Goal: Task Accomplishment & Management: Manage account settings

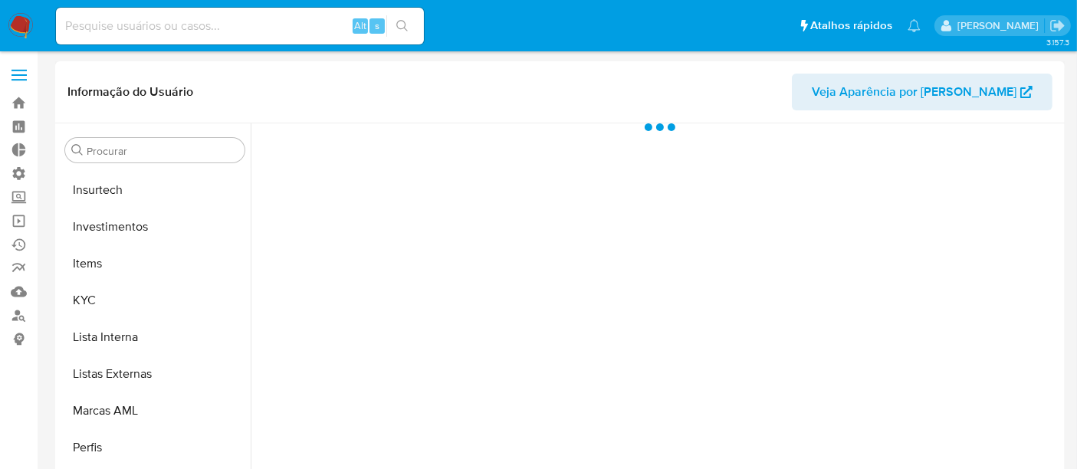
scroll to position [721, 0]
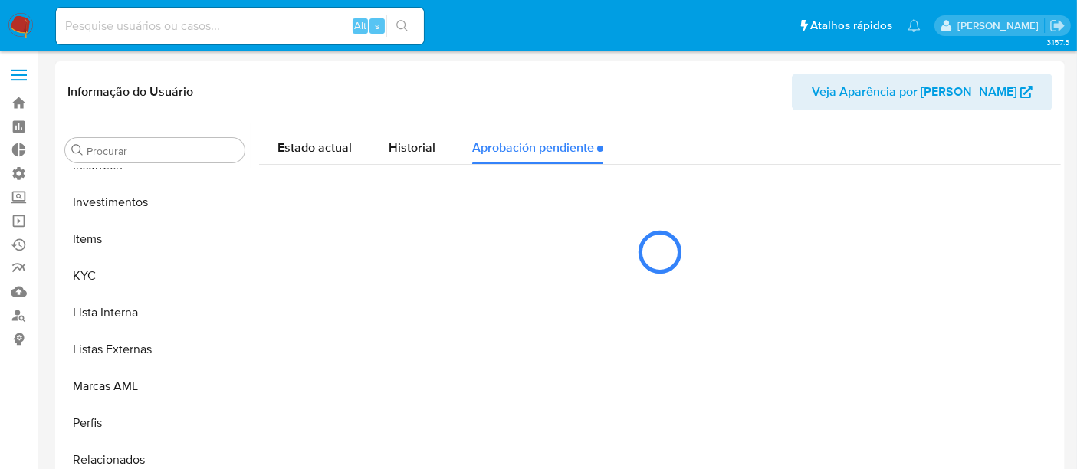
select select "10"
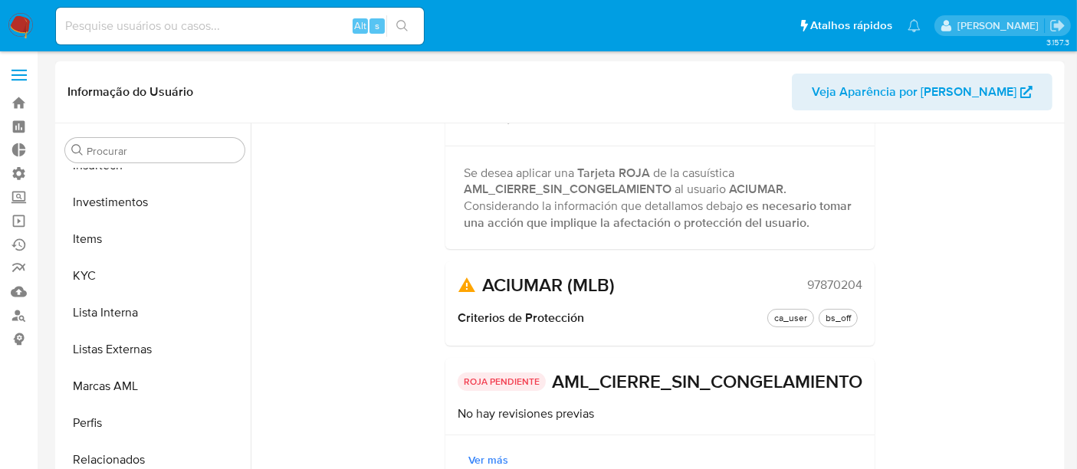
scroll to position [0, 0]
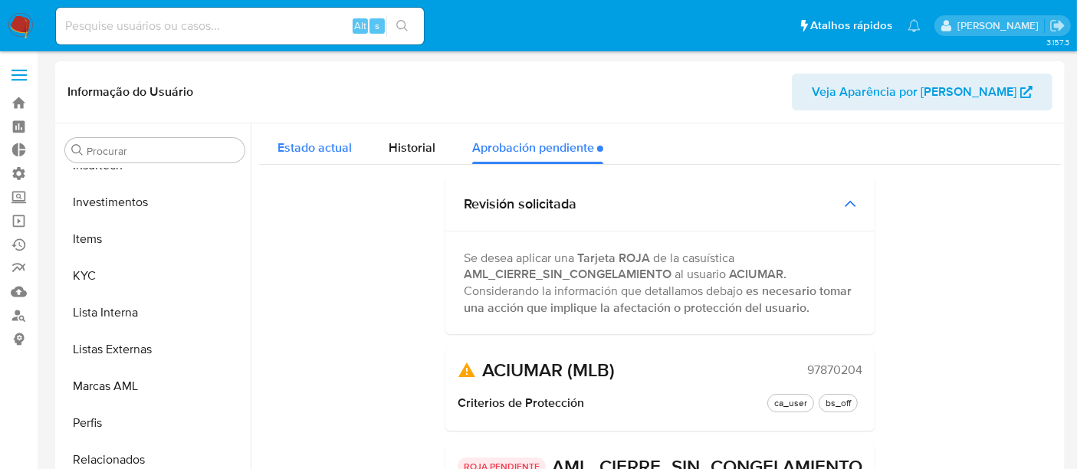
click at [324, 151] on span "Estado actual" at bounding box center [315, 148] width 74 height 18
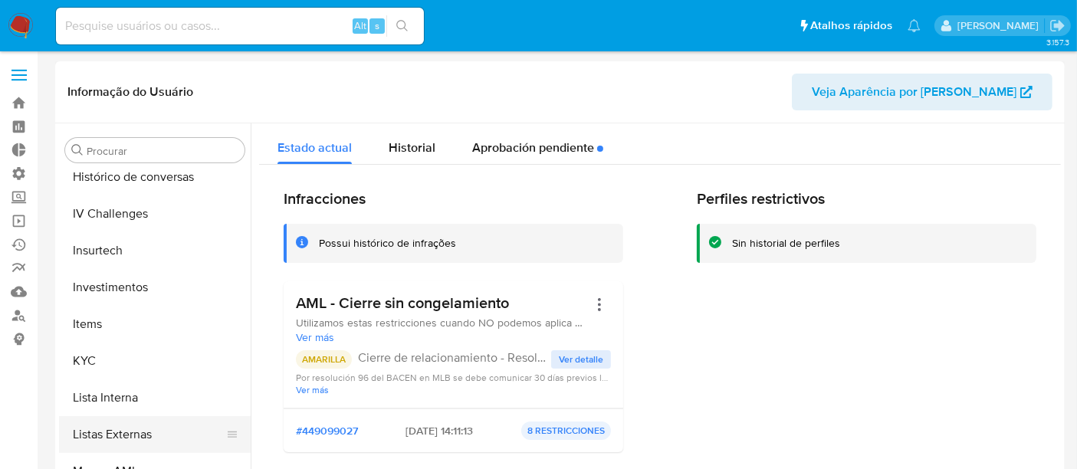
scroll to position [551, 0]
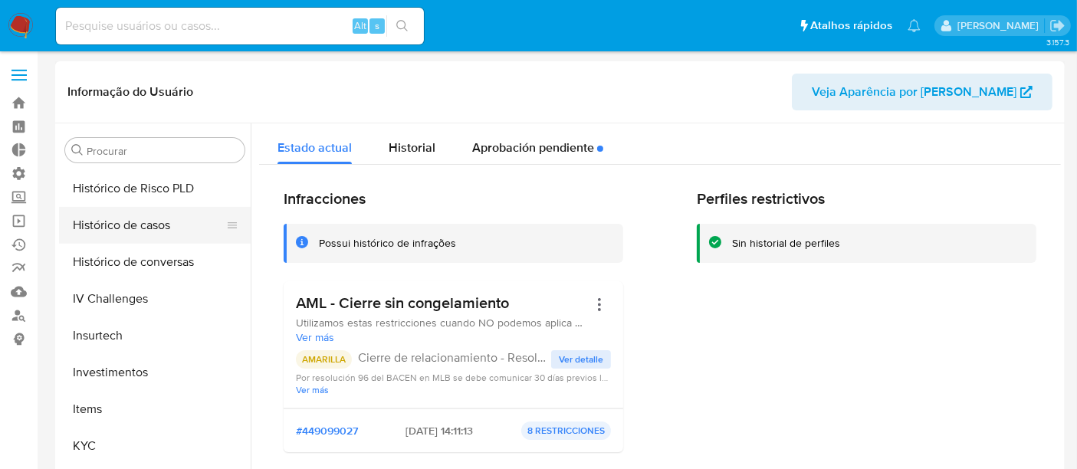
click at [94, 225] on button "Histórico de casos" at bounding box center [148, 225] width 179 height 37
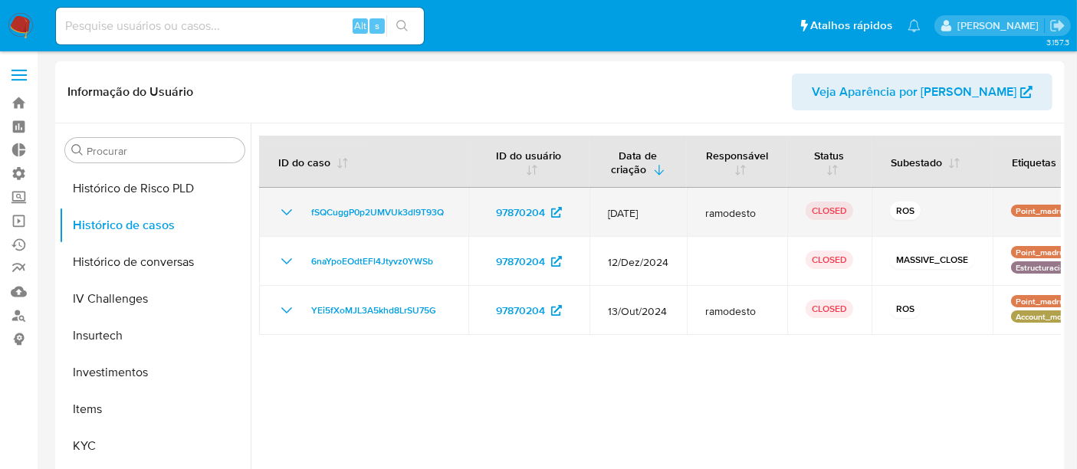
click at [284, 211] on icon "Mostrar/Ocultar" at bounding box center [287, 212] width 18 height 18
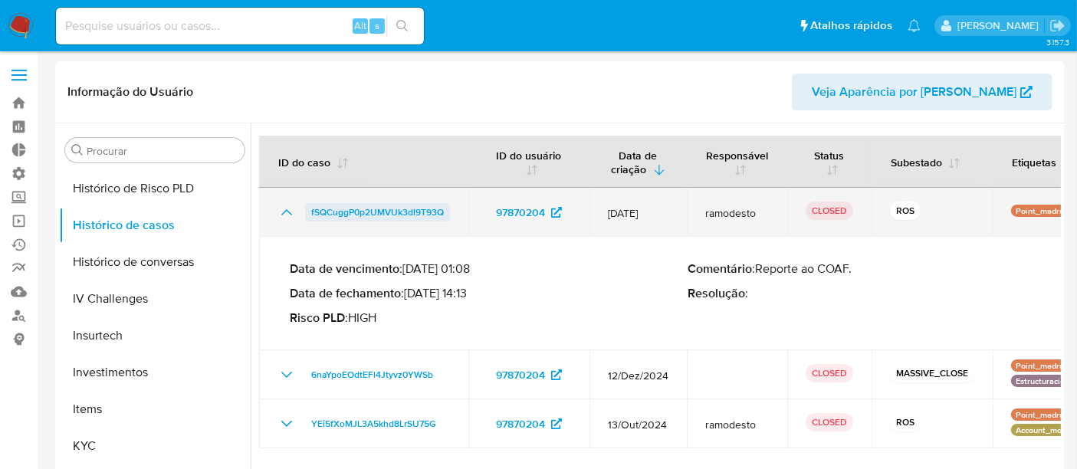
click at [363, 212] on span "fSQCuggP0p2UMVUk3dl9T93Q" at bounding box center [377, 212] width 133 height 18
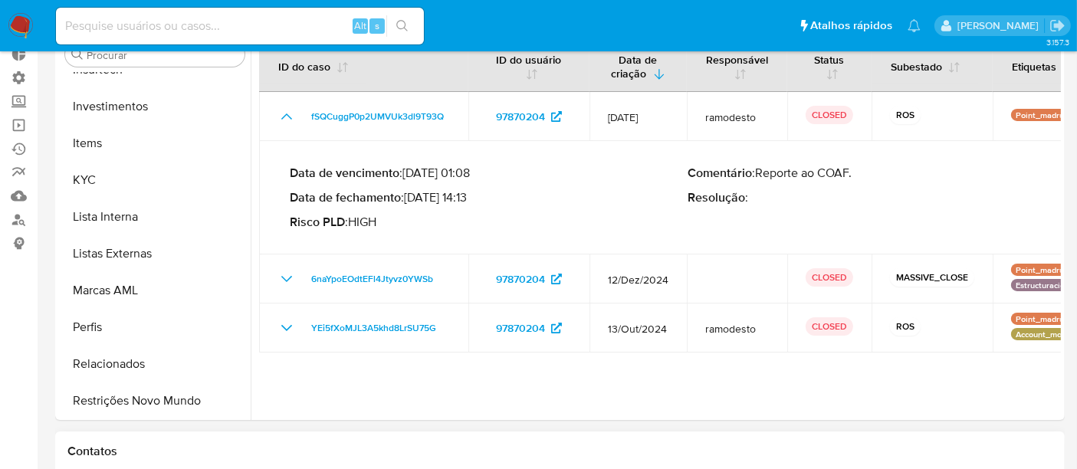
scroll to position [255, 0]
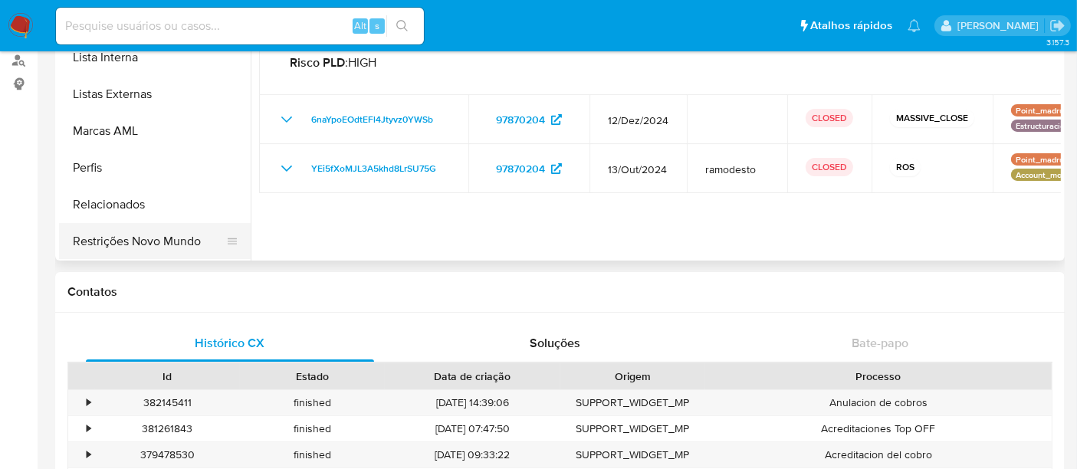
click at [157, 252] on button "Restrições Novo Mundo" at bounding box center [148, 241] width 179 height 37
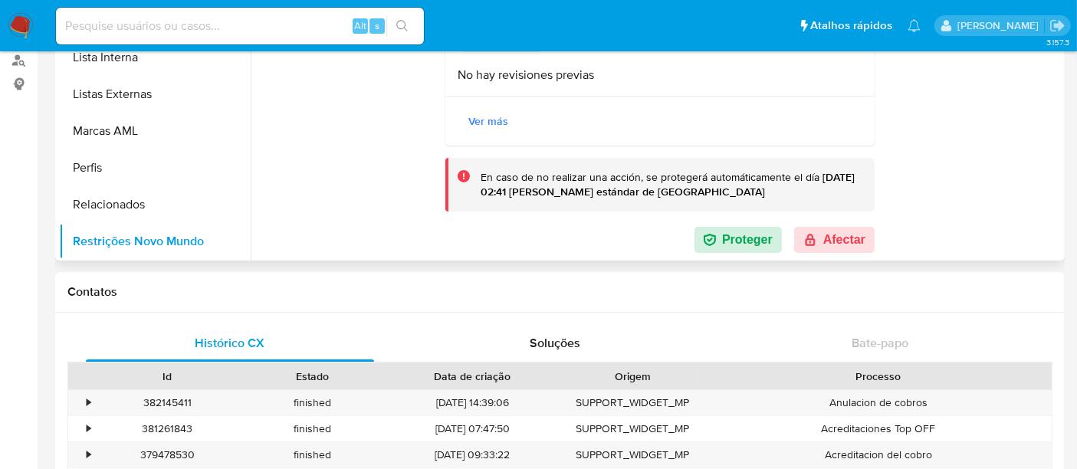
scroll to position [193, 0]
click at [863, 237] on button "Afectar" at bounding box center [834, 240] width 81 height 26
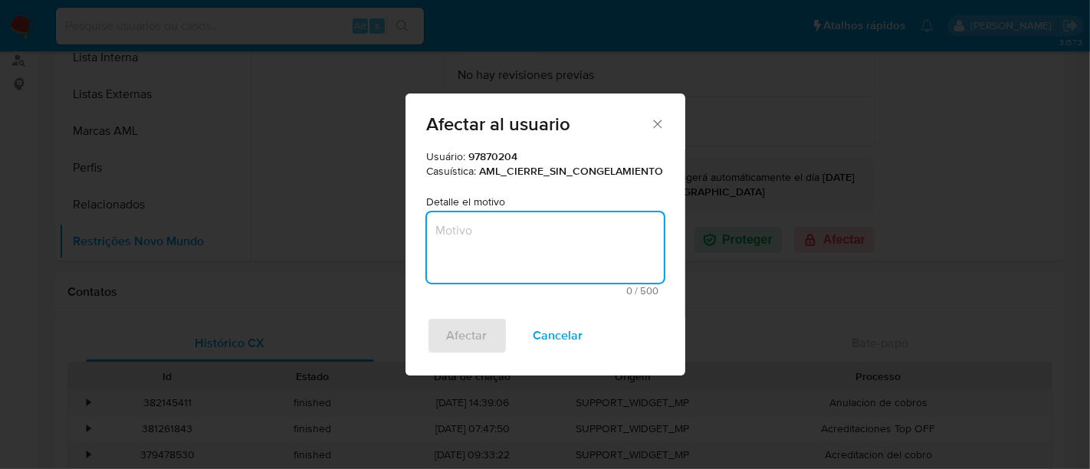
click at [476, 250] on textarea "Motivo" at bounding box center [545, 247] width 237 height 71
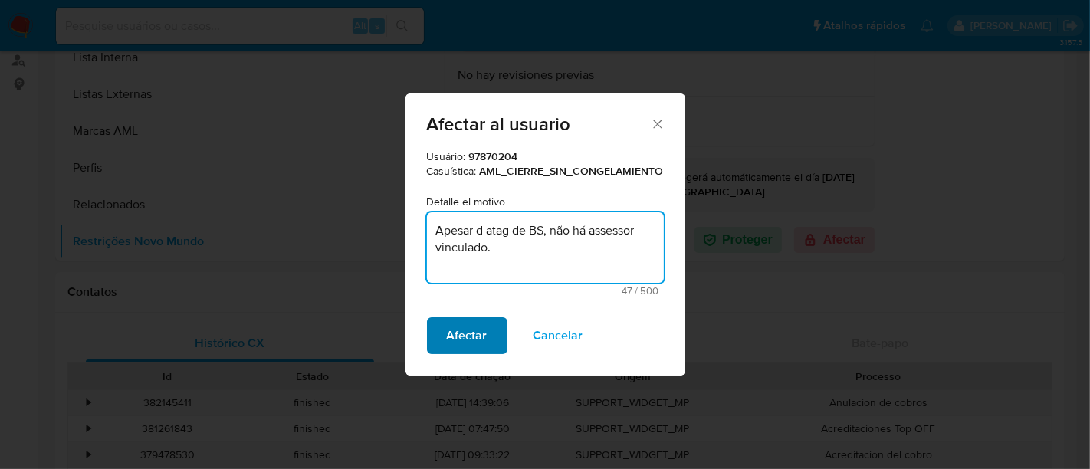
type textarea "Apesar d atag de BS, não há assessor vinculado."
click at [464, 326] on span "Afectar" at bounding box center [467, 336] width 41 height 34
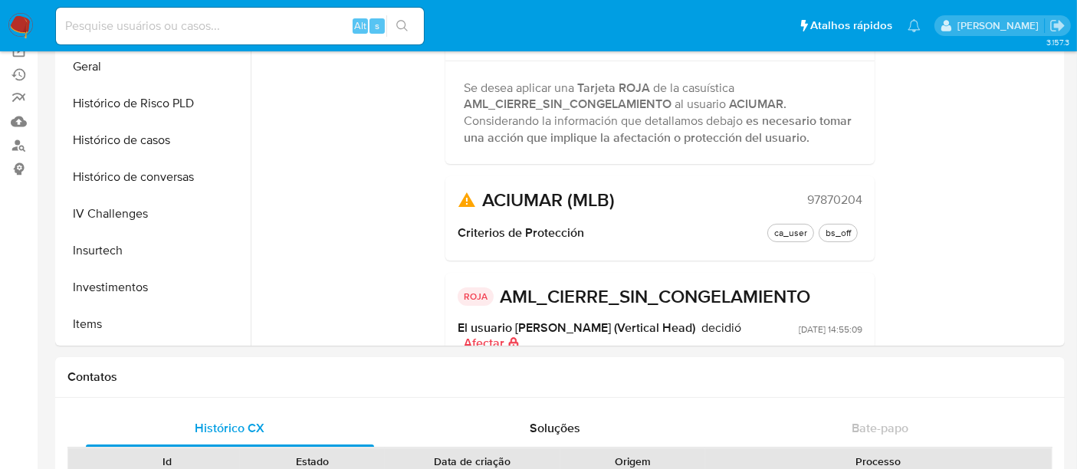
scroll to position [295, 0]
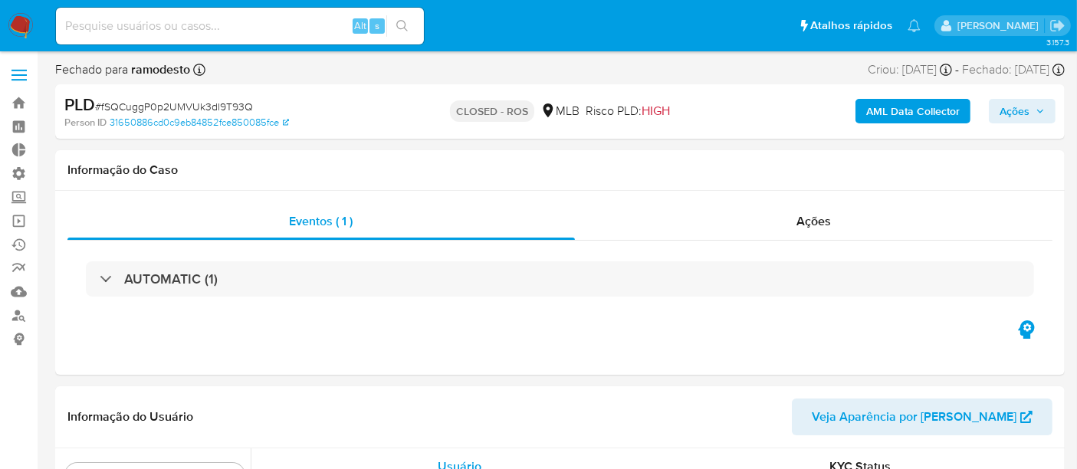
scroll to position [721, 0]
select select "10"
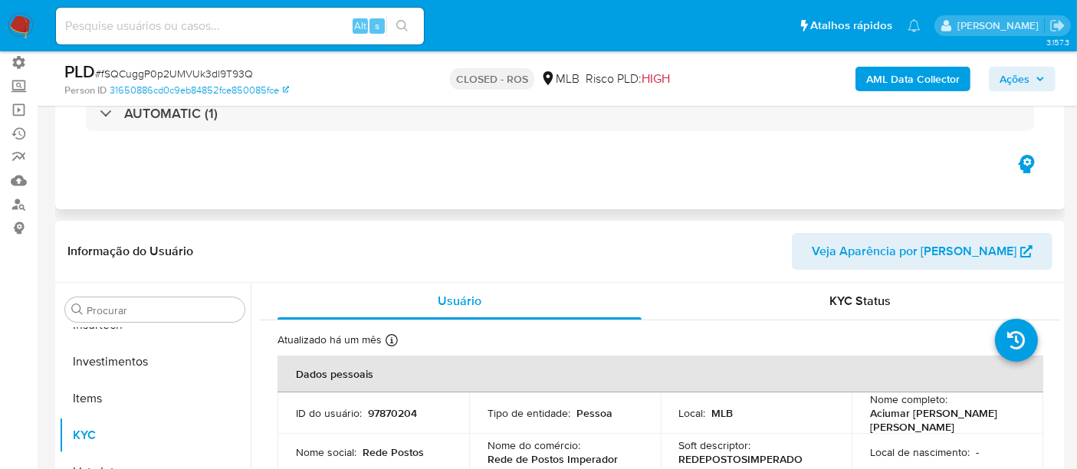
scroll to position [85, 0]
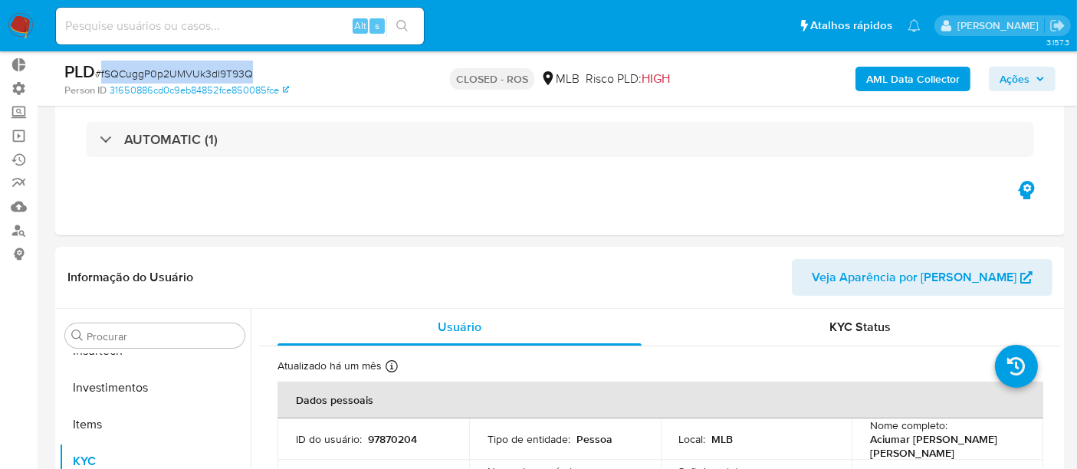
drag, startPoint x: 100, startPoint y: 71, endPoint x: 262, endPoint y: 74, distance: 161.8
click at [262, 74] on div "PLD # fSQCuggP0p2UMVUk3dl9T93Q" at bounding box center [226, 72] width 325 height 23
copy span "fSQCuggP0p2UMVUk3dl9T93Q"
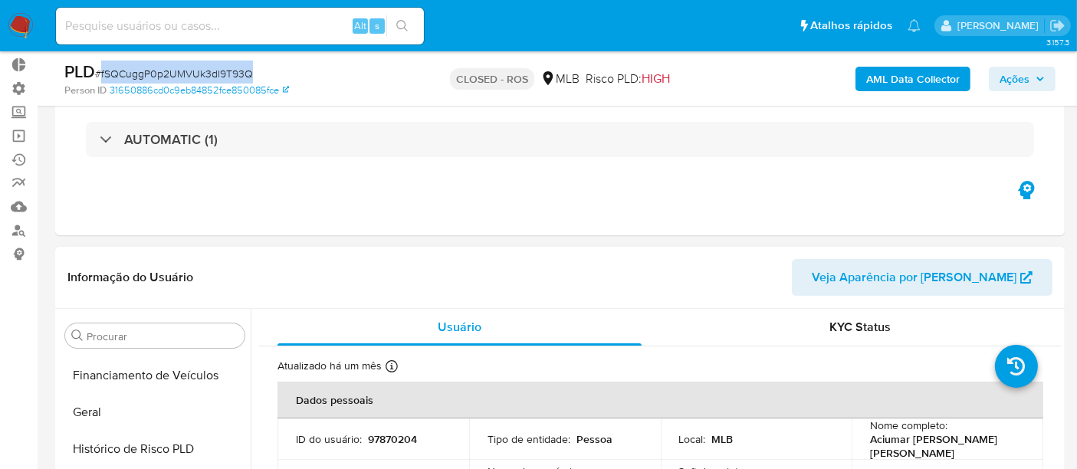
scroll to position [511, 0]
click at [97, 370] on button "Geral" at bounding box center [148, 377] width 179 height 37
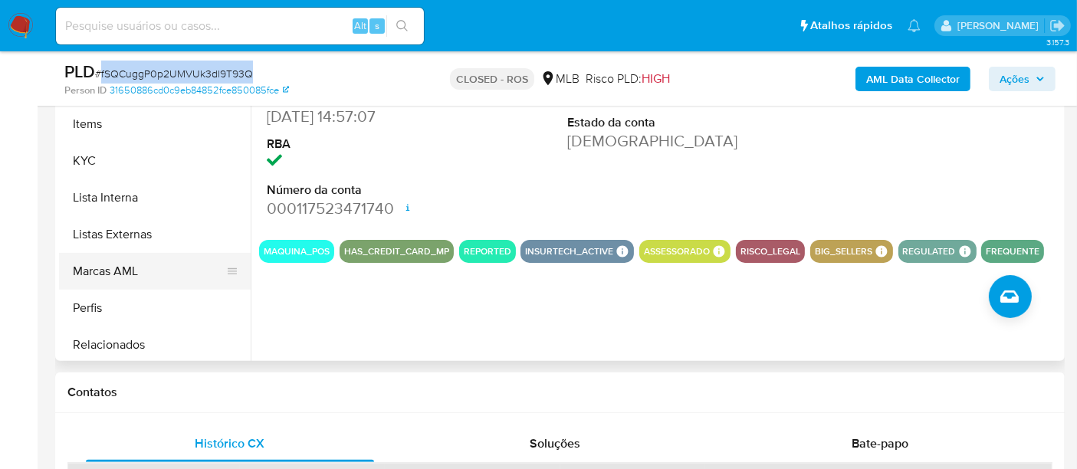
scroll to position [721, 0]
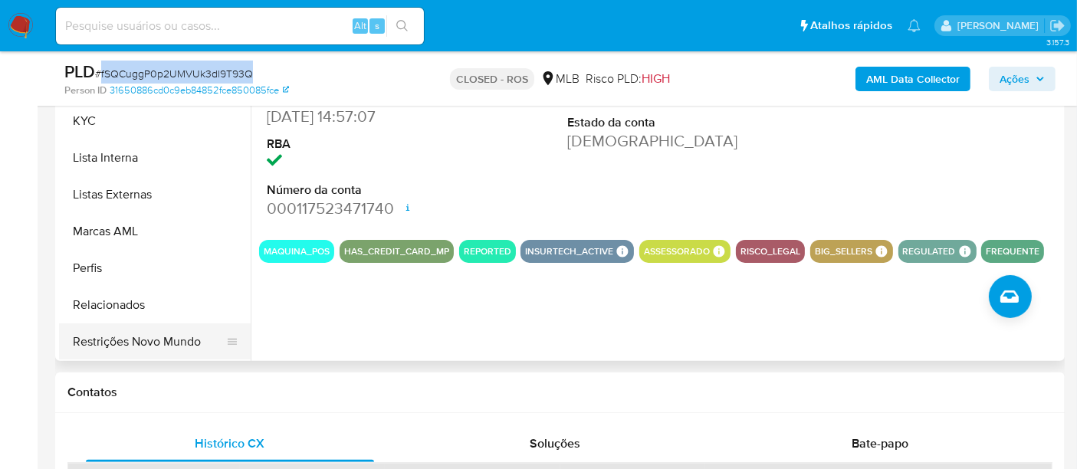
click at [150, 328] on button "Restrições Novo Mundo" at bounding box center [148, 342] width 179 height 37
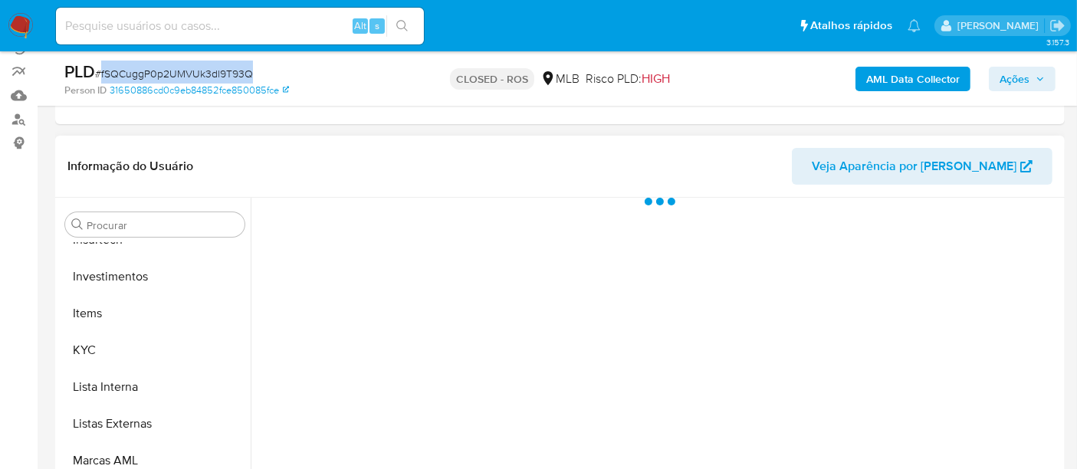
scroll to position [170, 0]
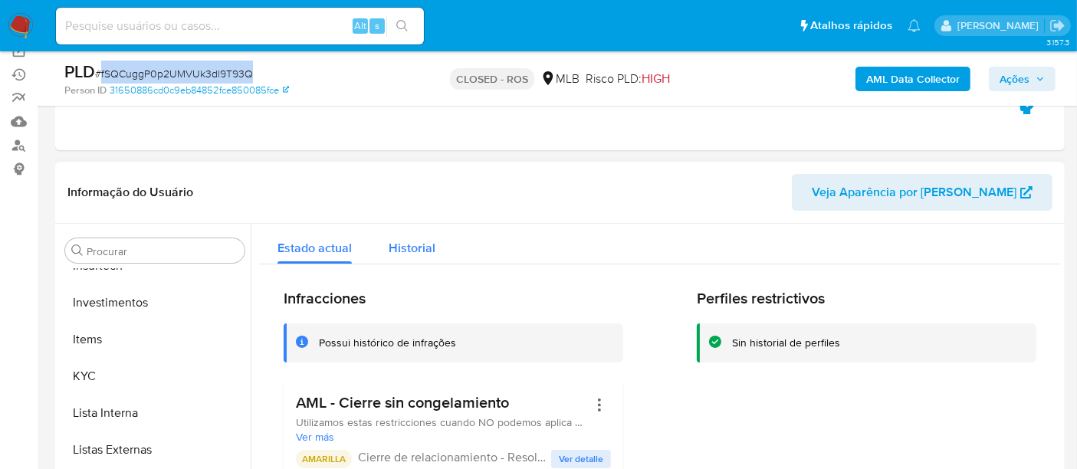
click at [412, 242] on span "Historial" at bounding box center [412, 248] width 47 height 18
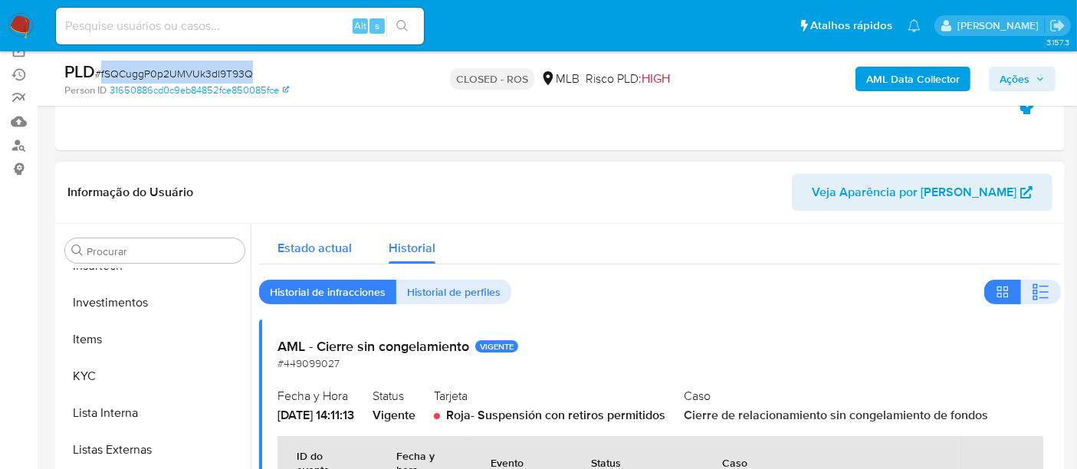
click at [313, 242] on span "Estado actual" at bounding box center [315, 248] width 74 height 18
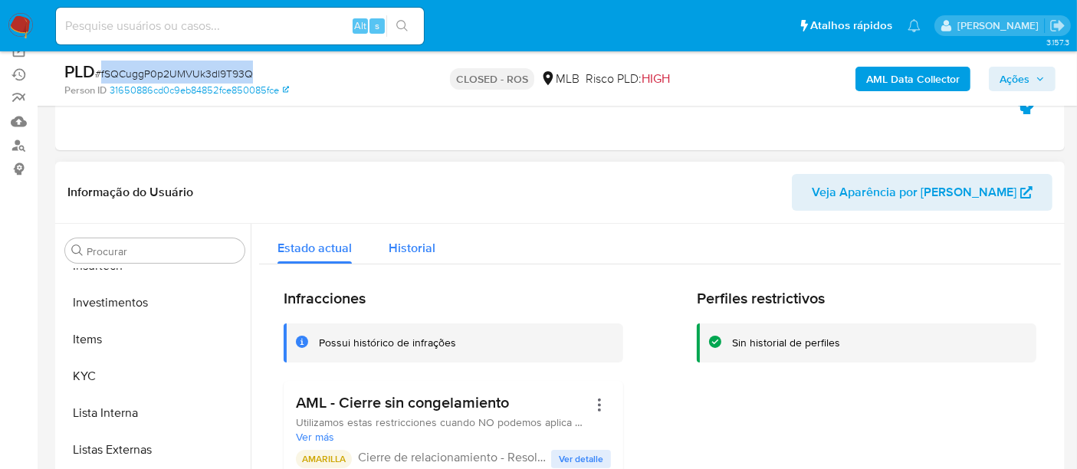
click at [416, 246] on span "Historial" at bounding box center [412, 248] width 47 height 18
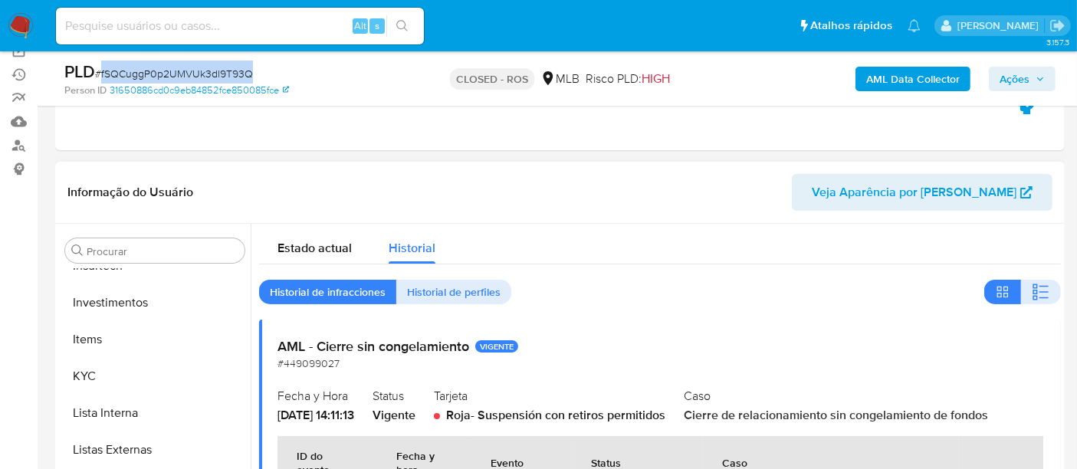
scroll to position [51, 0]
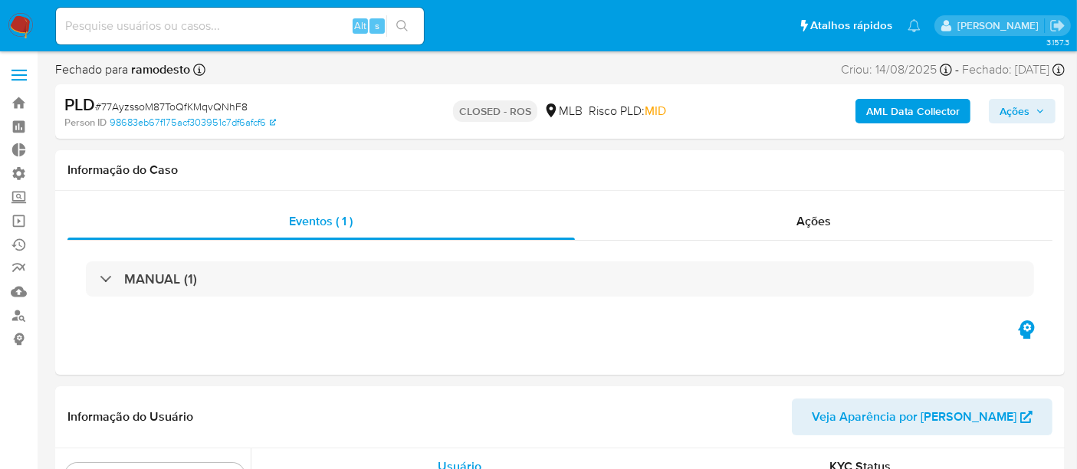
scroll to position [721, 0]
select select "10"
